Goal: Navigation & Orientation: Understand site structure

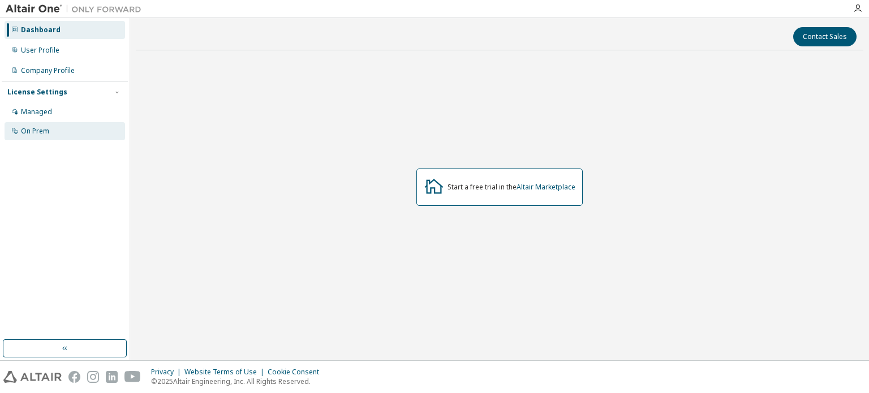
click at [44, 129] on div "On Prem" at bounding box center [35, 131] width 28 height 9
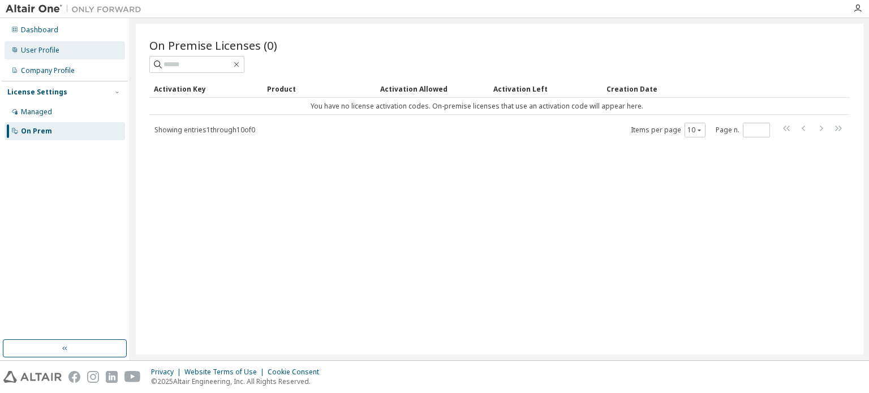
click at [46, 50] on div "User Profile" at bounding box center [40, 50] width 38 height 9
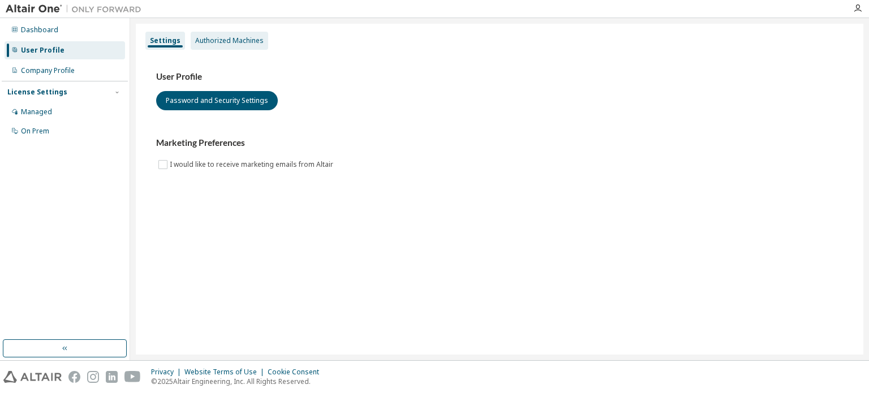
click at [231, 43] on div "Authorized Machines" at bounding box center [229, 40] width 68 height 9
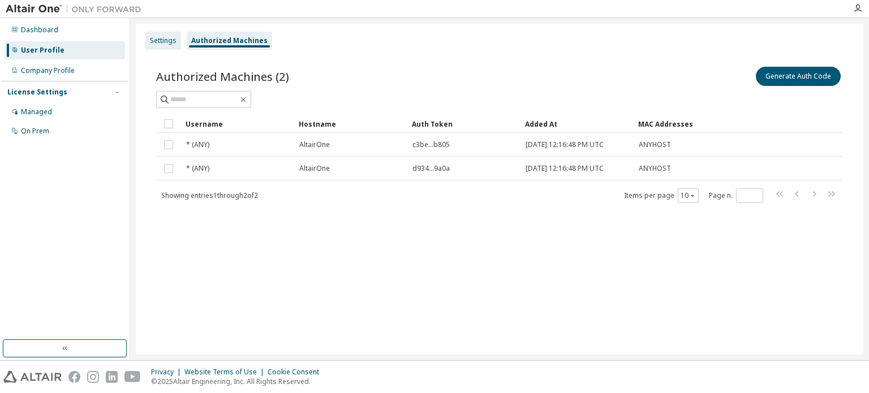
click at [160, 37] on div "Settings" at bounding box center [163, 40] width 27 height 9
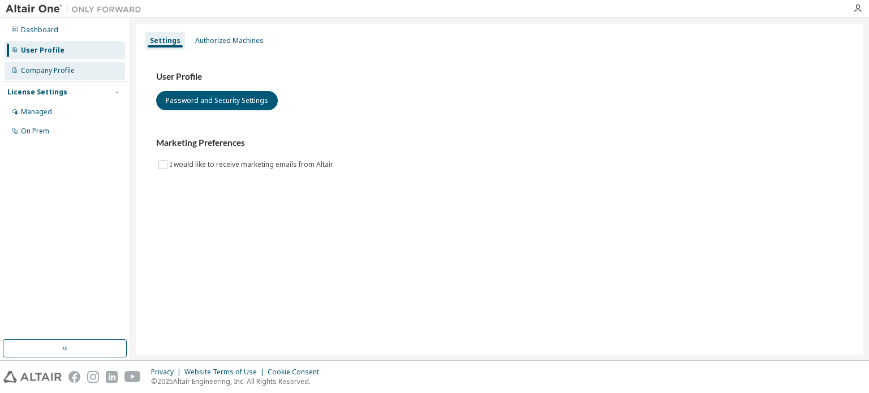
click at [46, 70] on div "Company Profile" at bounding box center [48, 70] width 54 height 9
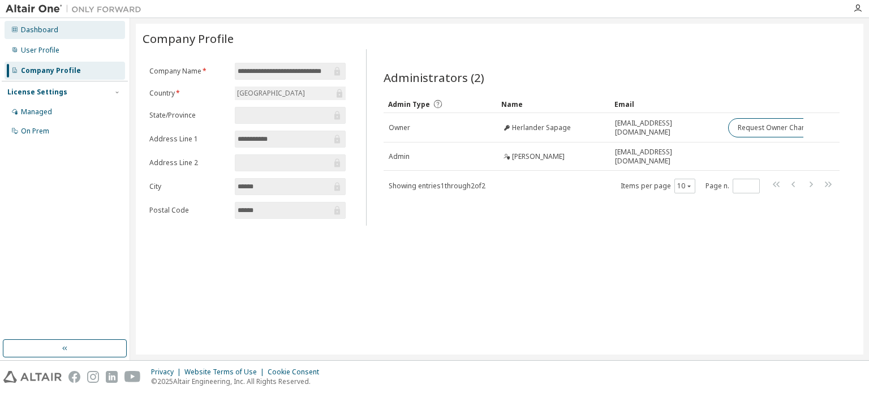
click at [50, 31] on div "Dashboard" at bounding box center [39, 29] width 37 height 9
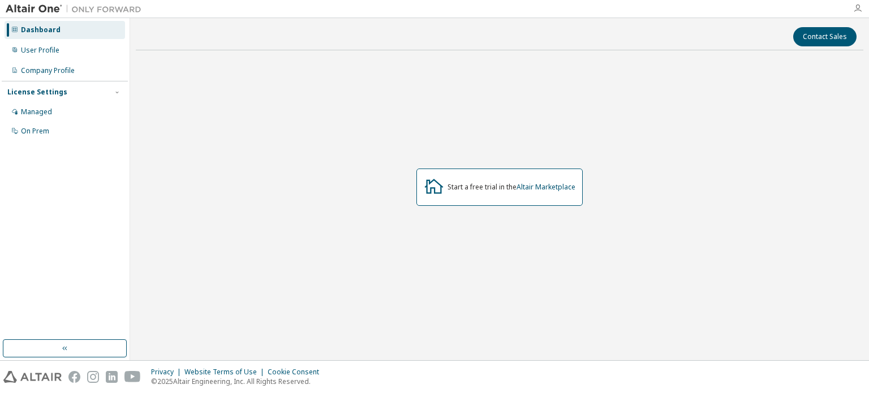
click at [859, 6] on icon "button" at bounding box center [857, 8] width 9 height 9
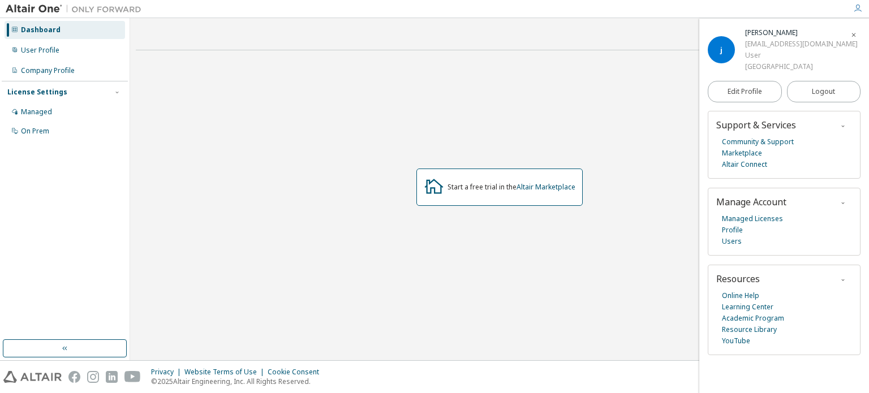
click at [254, 124] on div "Start a free trial in the Altair Marketplace" at bounding box center [500, 187] width 728 height 256
